Goal: Information Seeking & Learning: Check status

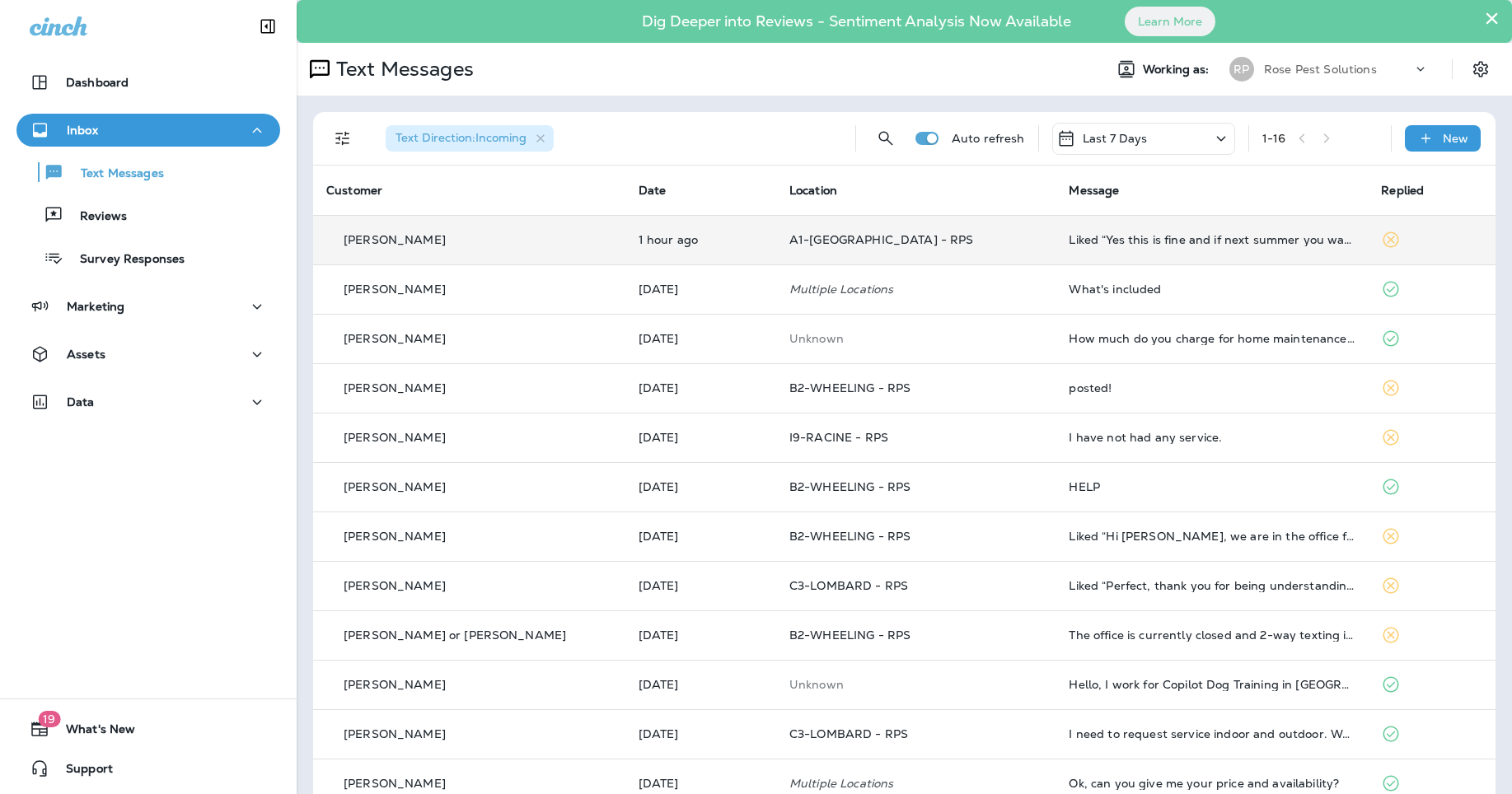
click at [976, 252] on td "A1-[GEOGRAPHIC_DATA] - RPS" at bounding box center [916, 239] width 281 height 49
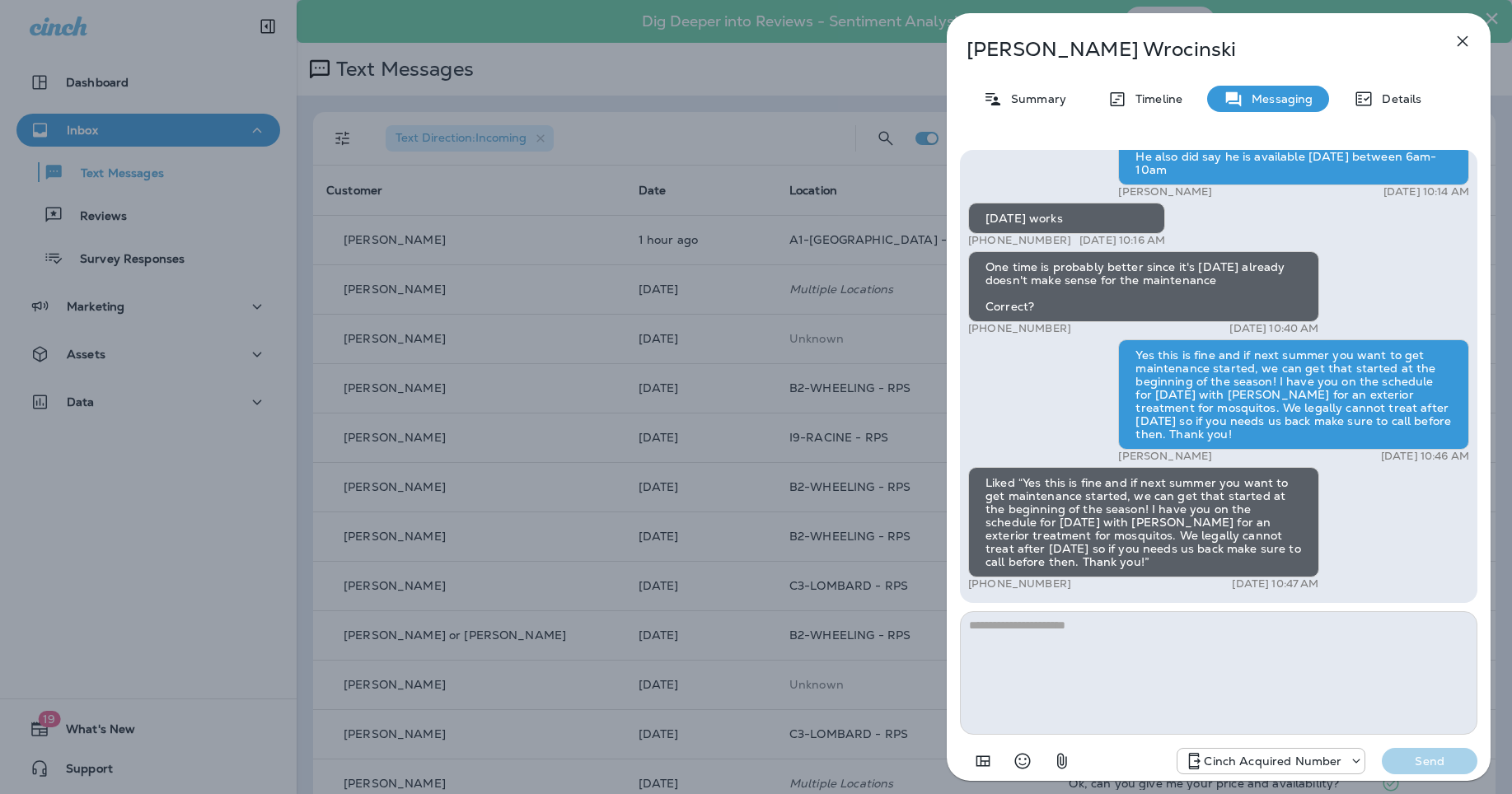
click at [1470, 47] on icon "button" at bounding box center [1463, 41] width 20 height 20
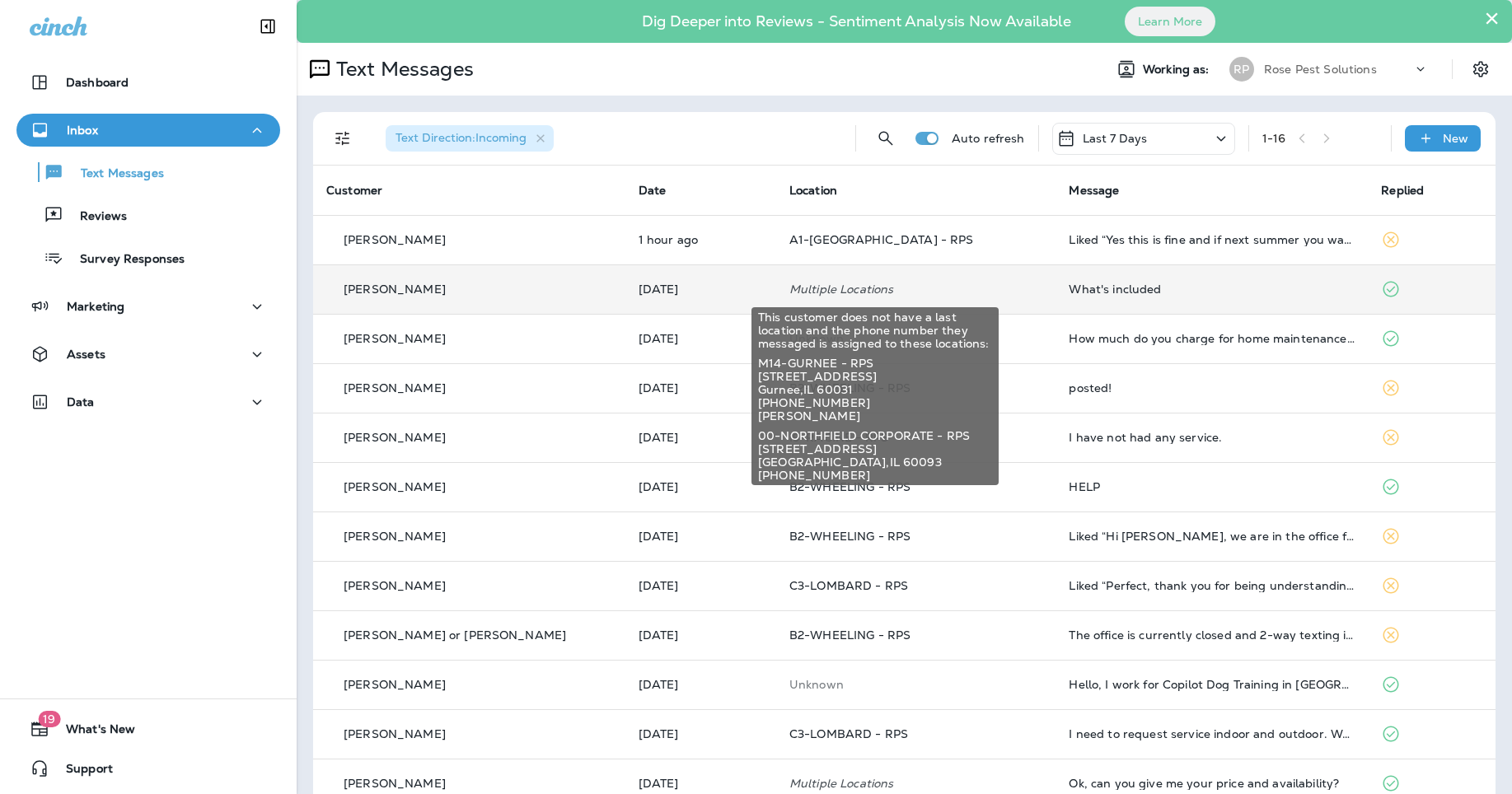
click at [842, 286] on p "Multiple Locations" at bounding box center [916, 289] width 254 height 13
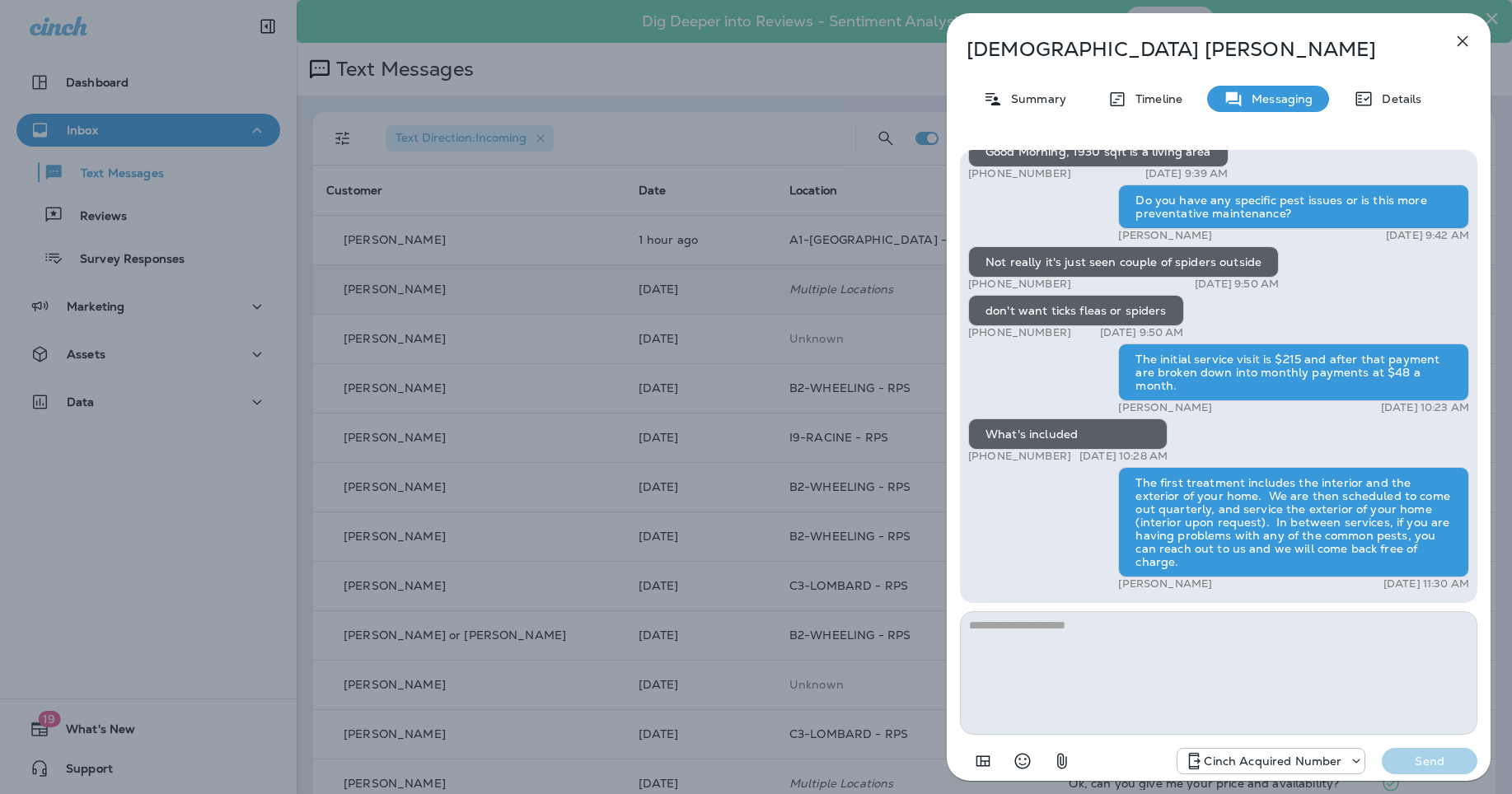
click at [1463, 47] on icon "button" at bounding box center [1463, 41] width 20 height 20
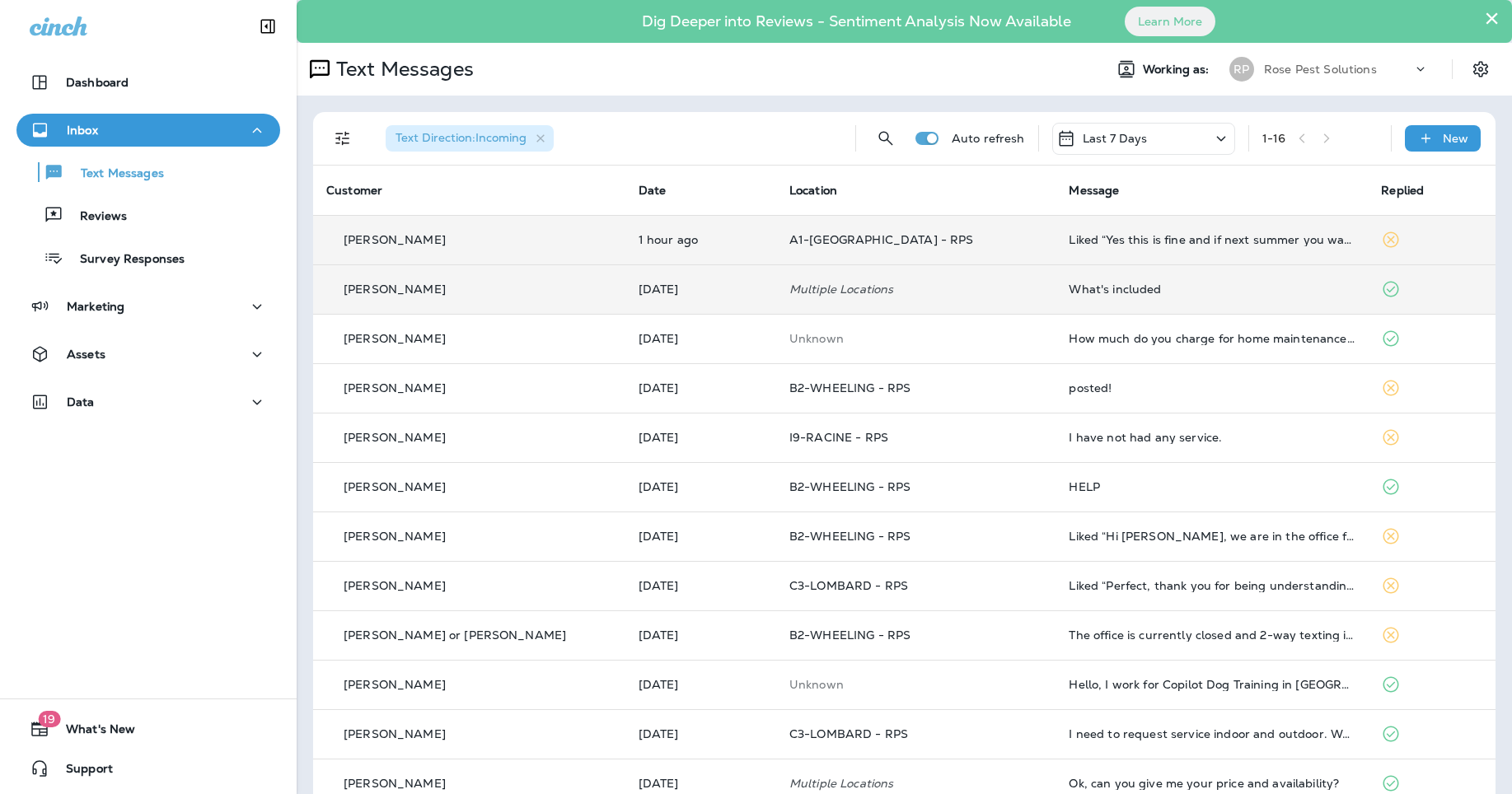
click at [986, 225] on td "A1-[GEOGRAPHIC_DATA] - RPS" at bounding box center [916, 239] width 281 height 49
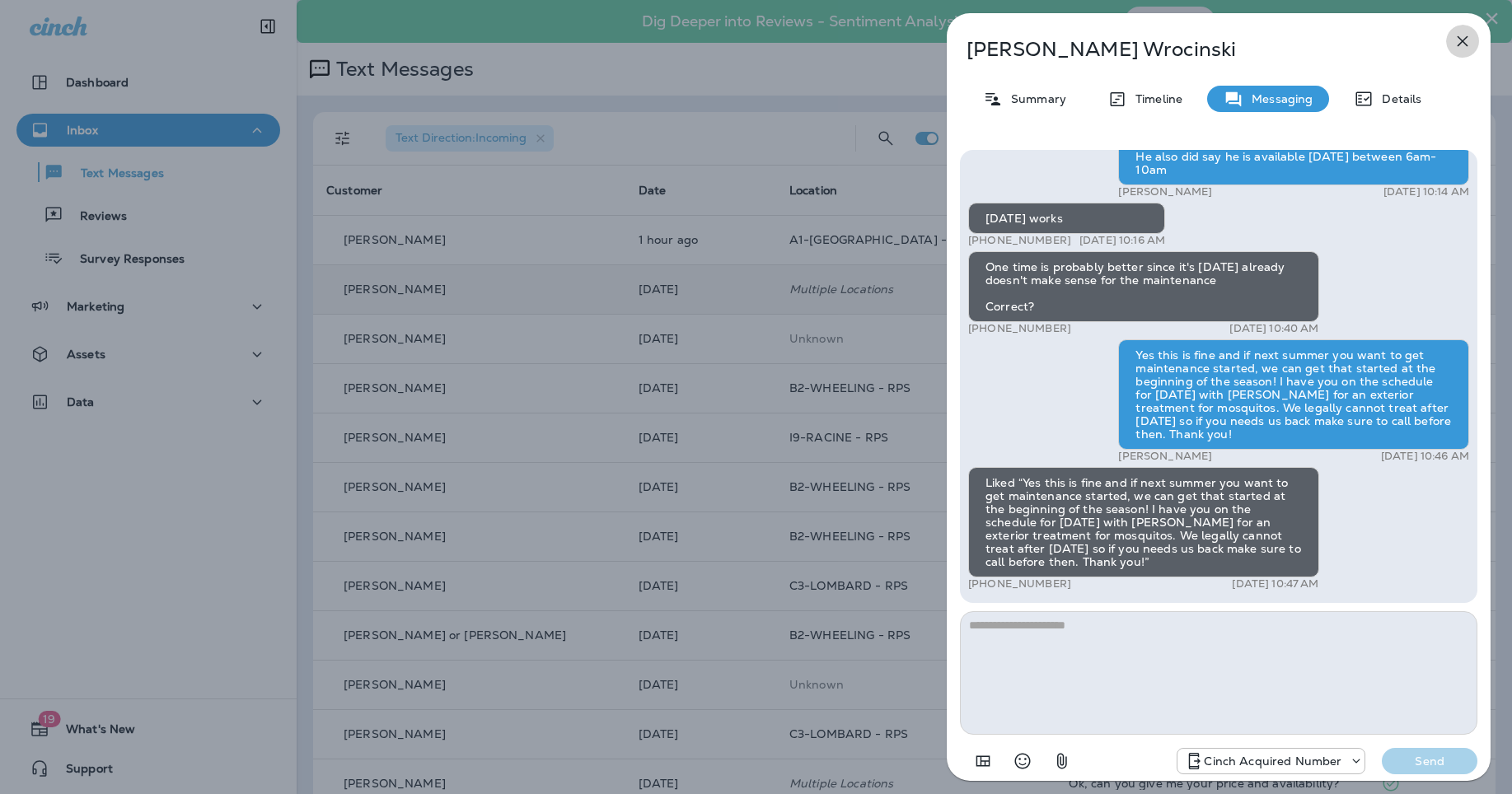
click at [1461, 47] on icon "button" at bounding box center [1463, 41] width 20 height 20
